Goal: Find specific fact: Find specific fact

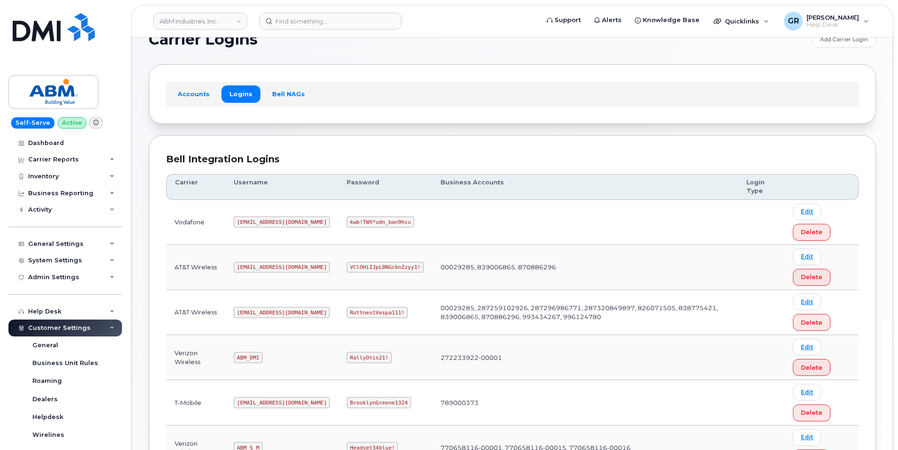
scroll to position [47, 0]
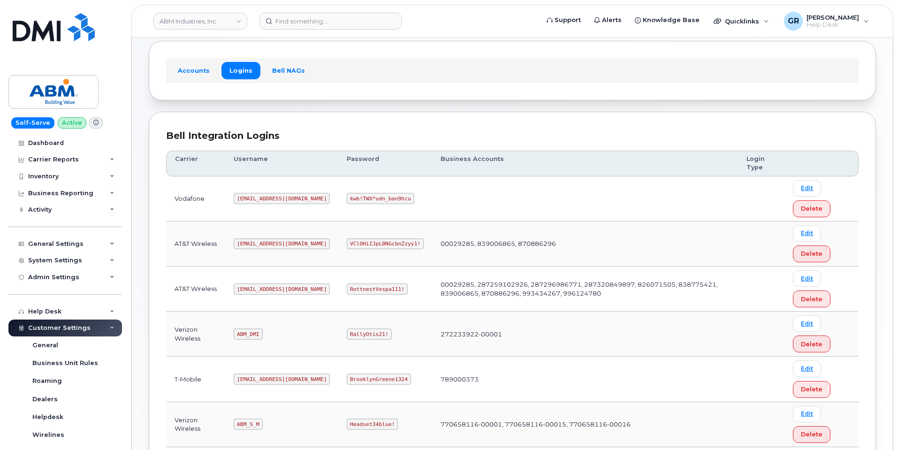
click at [347, 292] on code "RottnestVespa111!" at bounding box center [377, 288] width 61 height 11
click at [347, 290] on code "RottnestVespa111!" at bounding box center [377, 288] width 61 height 11
copy code "RottnestVespa111!"
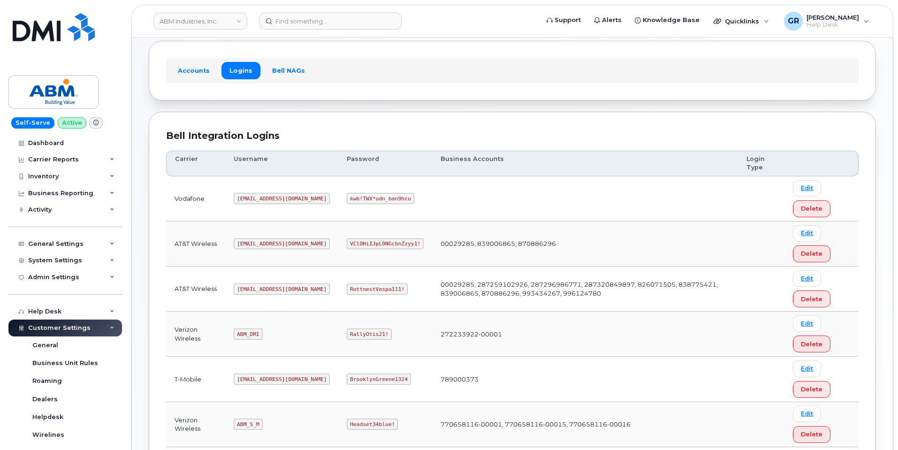
click at [358, 282] on td "RottnestVespa111!" at bounding box center [385, 288] width 94 height 45
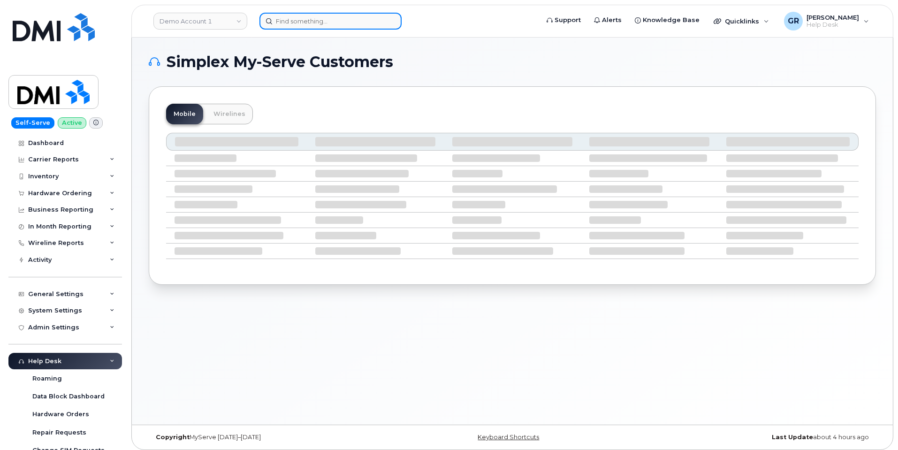
click at [287, 22] on input at bounding box center [330, 21] width 142 height 17
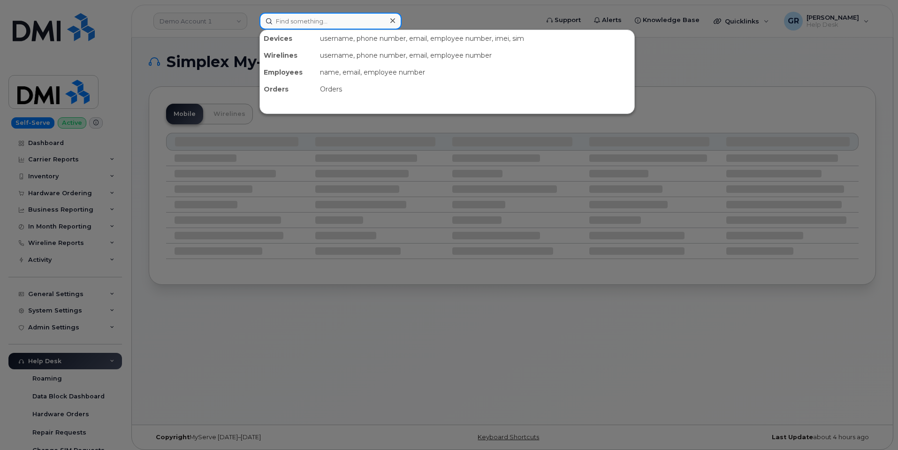
paste input "[PERSON_NAME]"
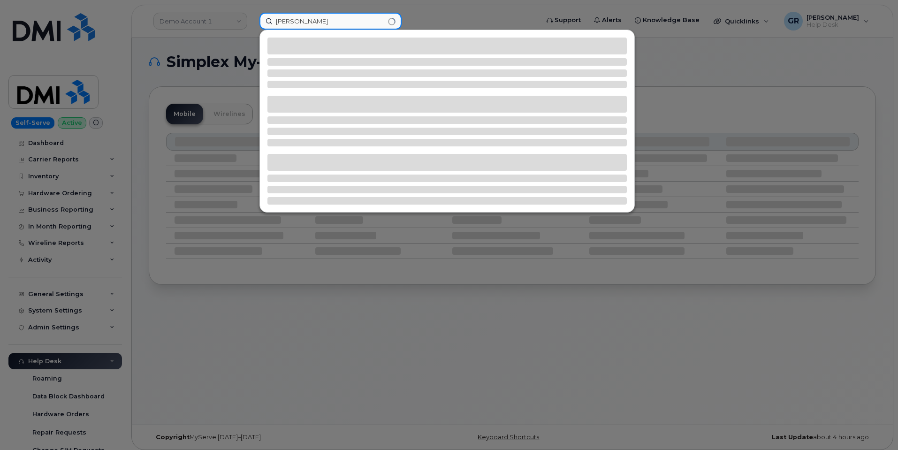
type input "[PERSON_NAME]"
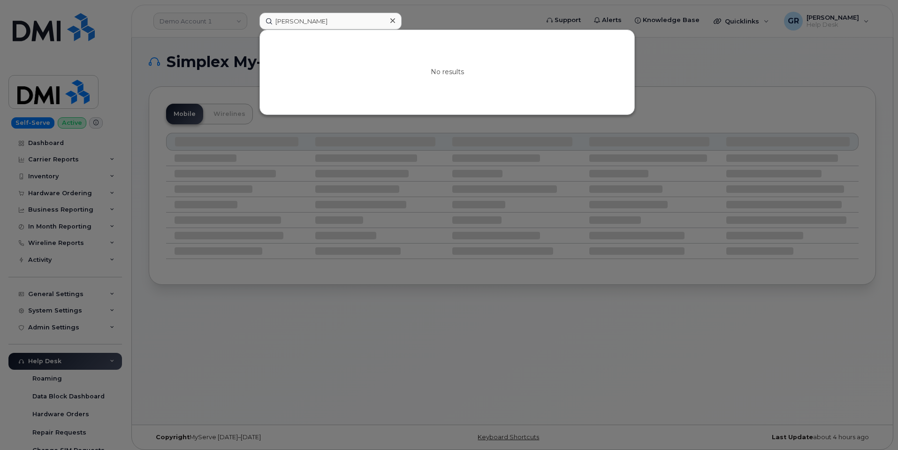
click at [393, 18] on icon at bounding box center [392, 21] width 5 height 8
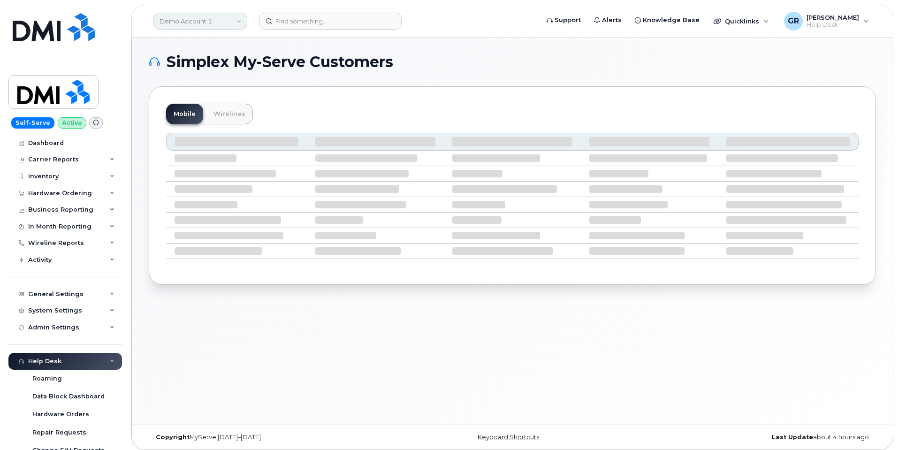
drag, startPoint x: 208, startPoint y: 17, endPoint x: 213, endPoint y: 19, distance: 5.2
click at [208, 16] on link "Demo Account 1" at bounding box center [200, 21] width 94 height 17
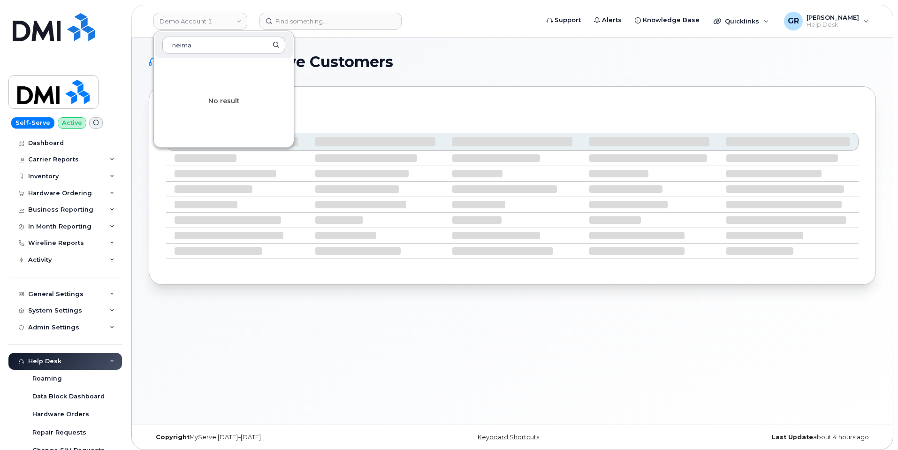
type input "neiman"
